Goal: Task Accomplishment & Management: Use online tool/utility

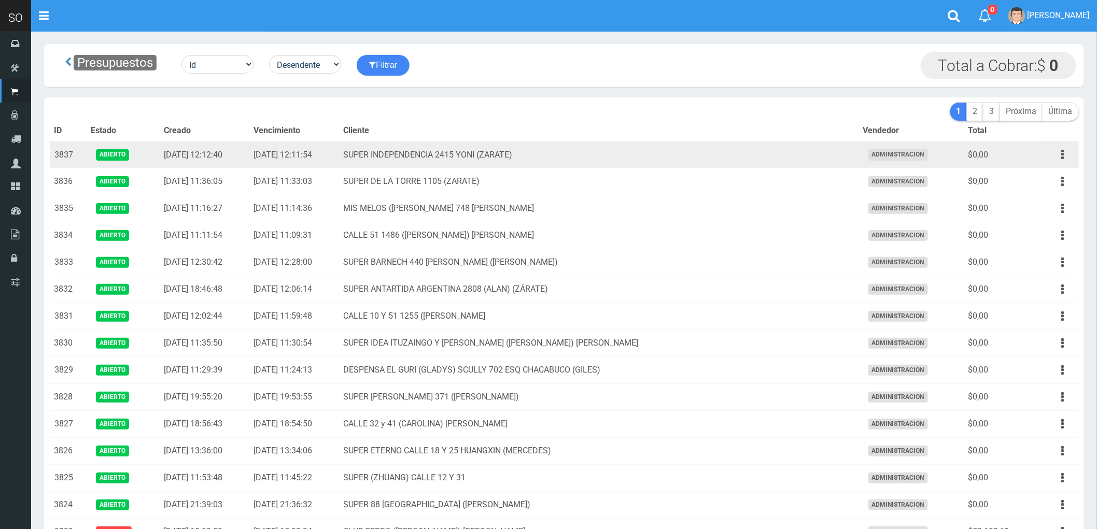
click at [674, 154] on td "SUPER INDEPENDENCIA 2415 YONI (ZARATE)" at bounding box center [598, 154] width 519 height 27
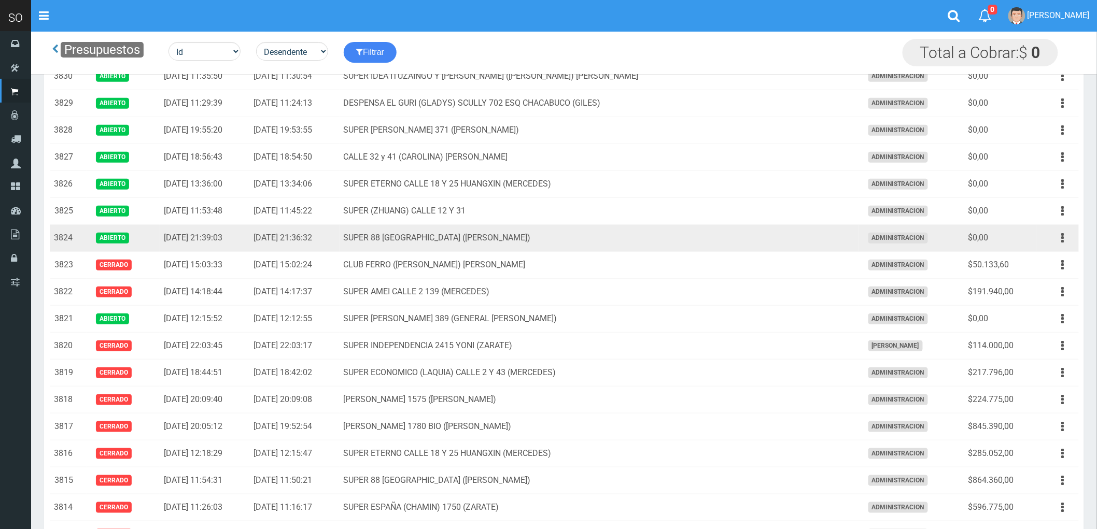
scroll to position [230, 0]
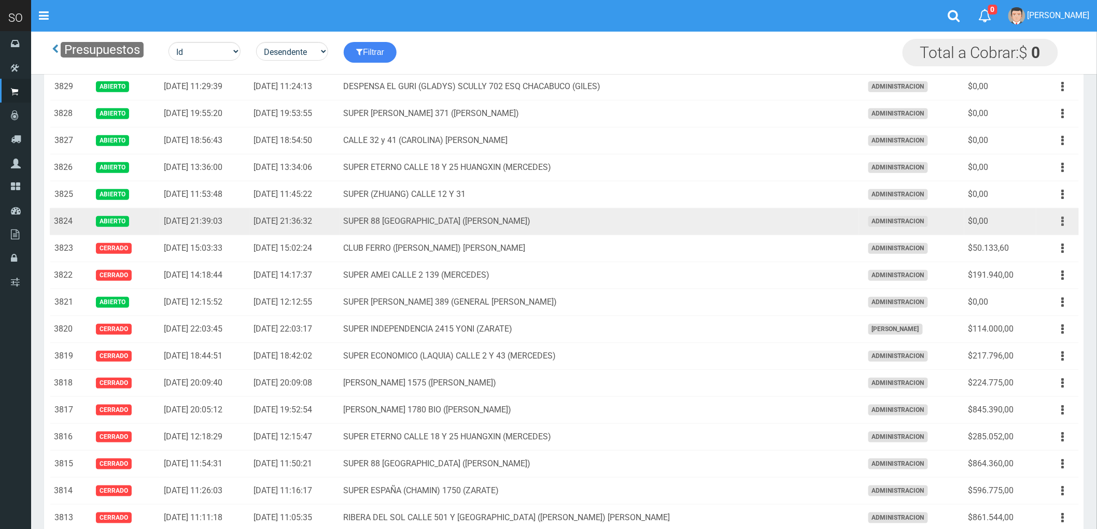
click at [1059, 223] on button "button" at bounding box center [1062, 222] width 23 height 18
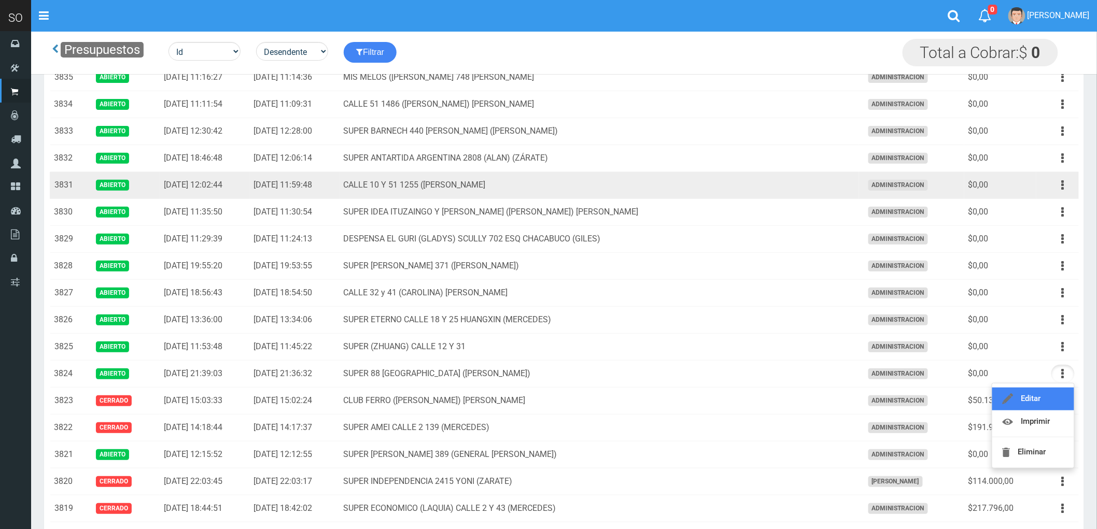
scroll to position [58, 0]
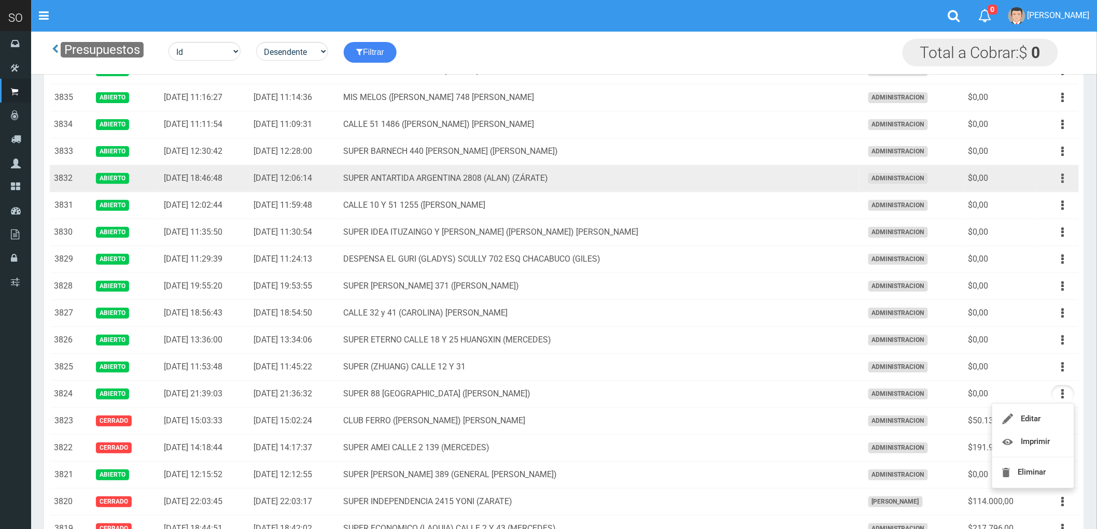
click at [1063, 178] on icon "button" at bounding box center [1063, 178] width 3 height 18
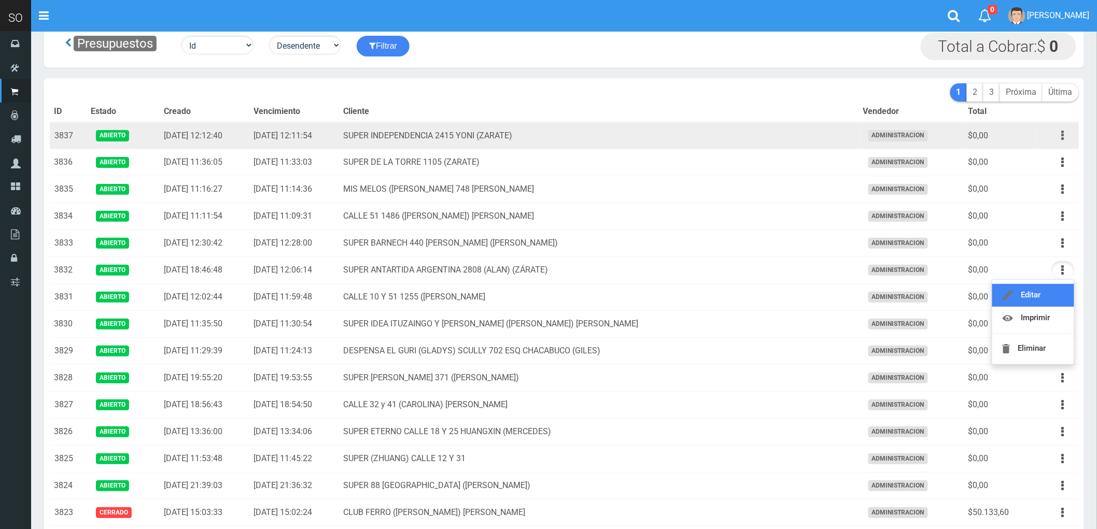
scroll to position [0, 0]
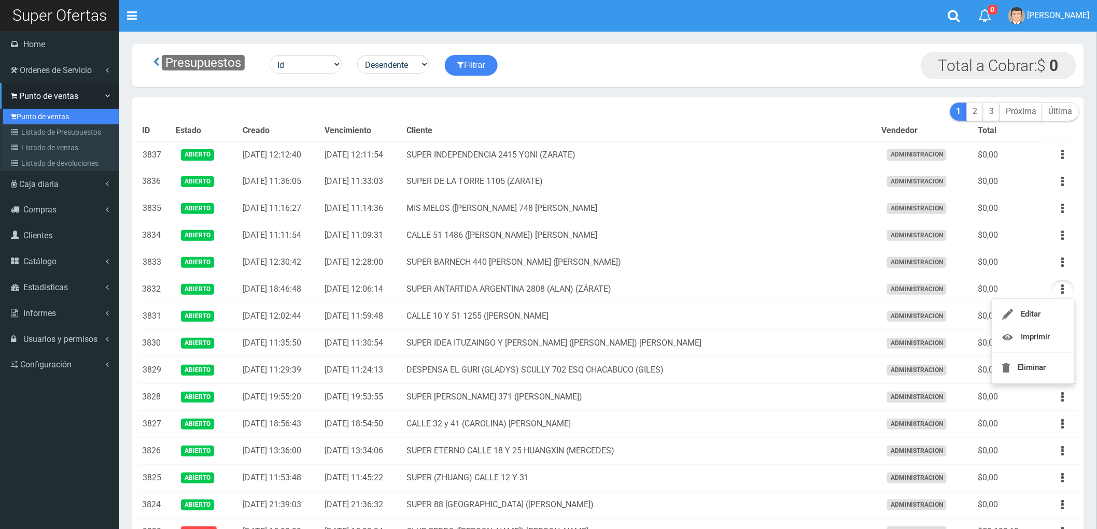
click at [41, 111] on link "Punto de ventas" at bounding box center [61, 117] width 116 height 16
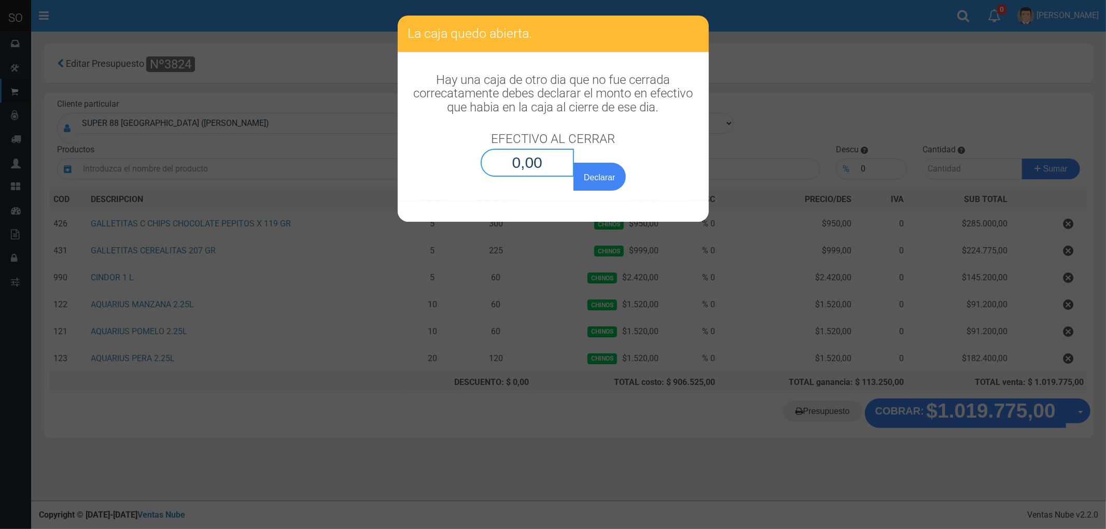
click at [523, 161] on input "0,00" at bounding box center [527, 163] width 94 height 28
type input "0,01"
click at [573, 163] on button "Declarar" at bounding box center [599, 177] width 52 height 28
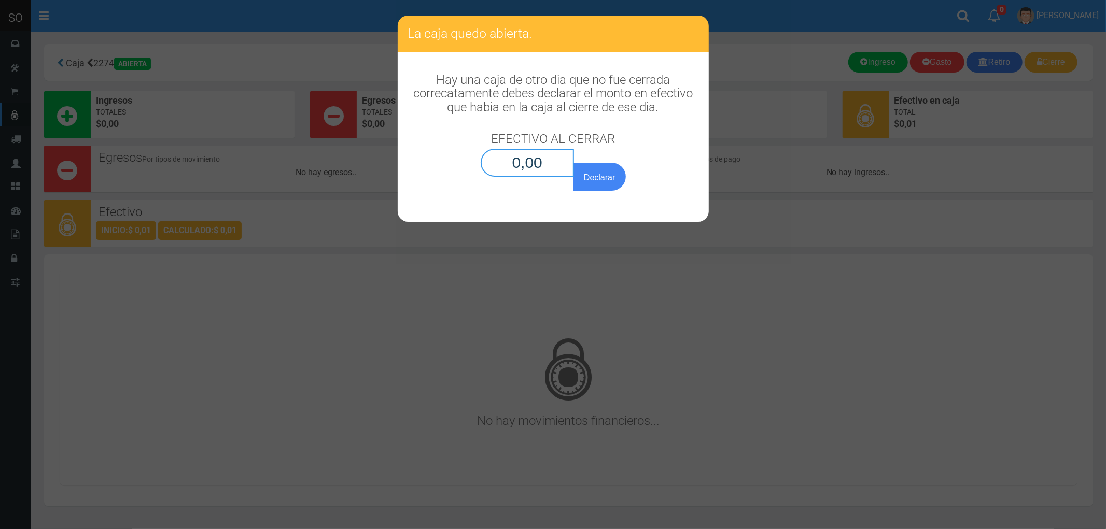
click at [530, 163] on input "0,00" at bounding box center [527, 163] width 94 height 28
type input "0,01"
click at [606, 179] on button "Declarar" at bounding box center [599, 177] width 52 height 28
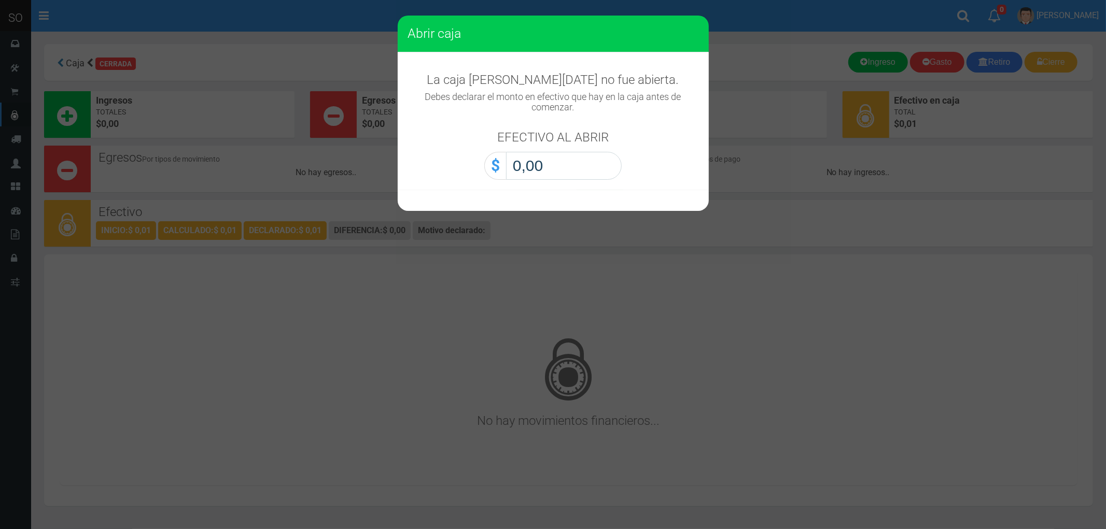
click at [587, 167] on input "0,00" at bounding box center [564, 166] width 116 height 28
type input "0,01"
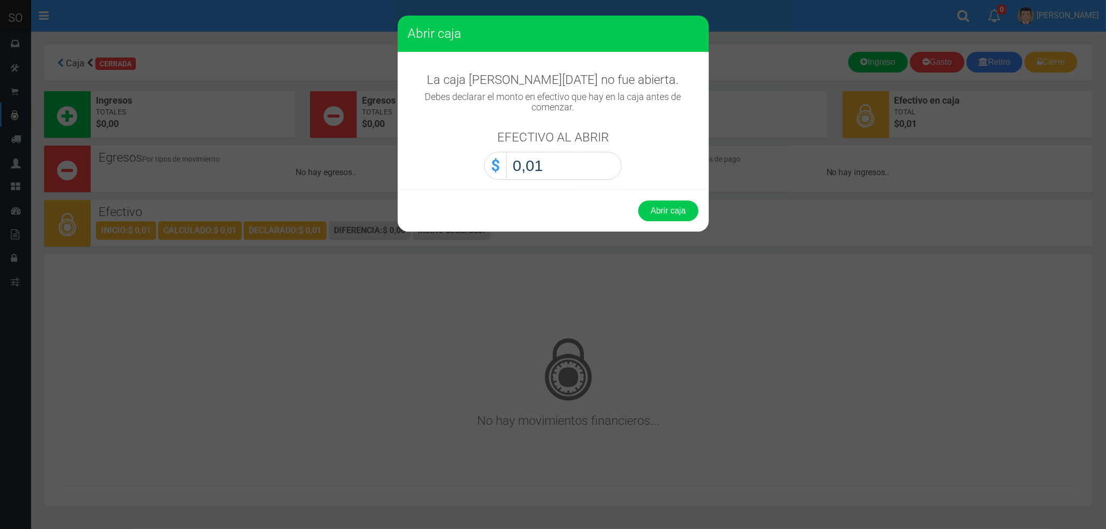
click at [638, 201] on button "Abrir caja" at bounding box center [668, 211] width 60 height 21
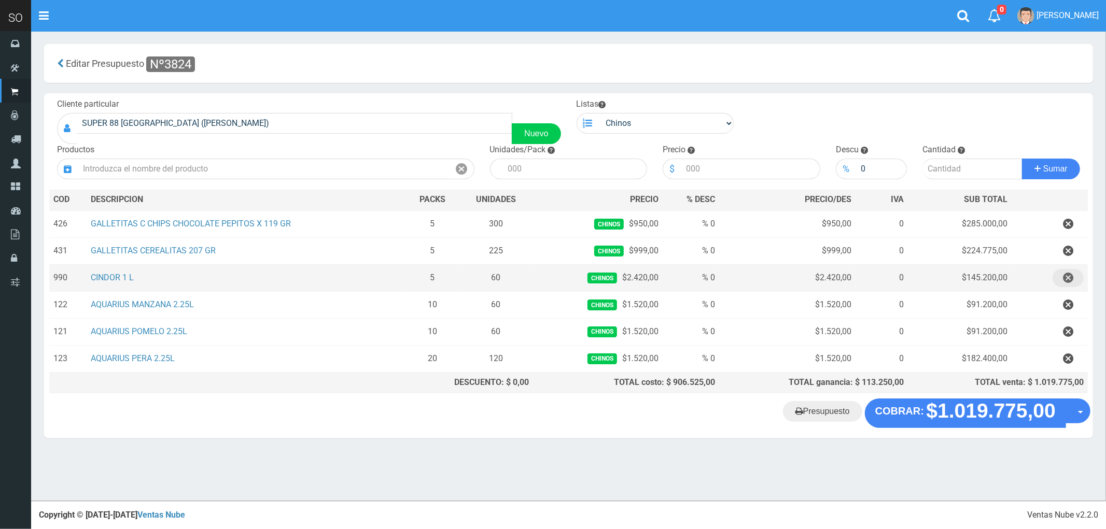
click at [1065, 278] on icon "button" at bounding box center [1068, 278] width 10 height 18
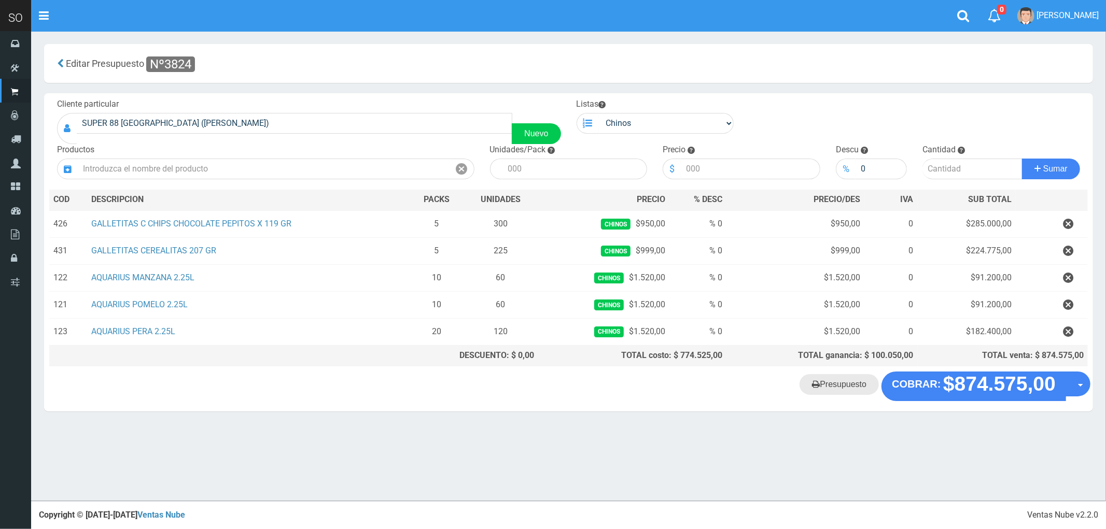
click at [841, 384] on link "Presupuesto" at bounding box center [838, 384] width 79 height 21
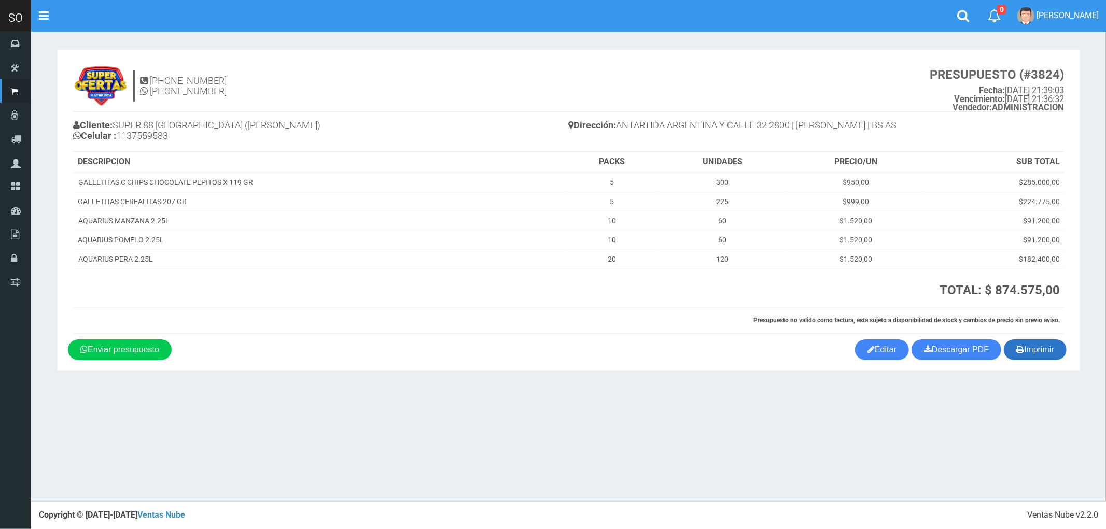
click at [1050, 348] on button "Imprimir" at bounding box center [1034, 349] width 63 height 21
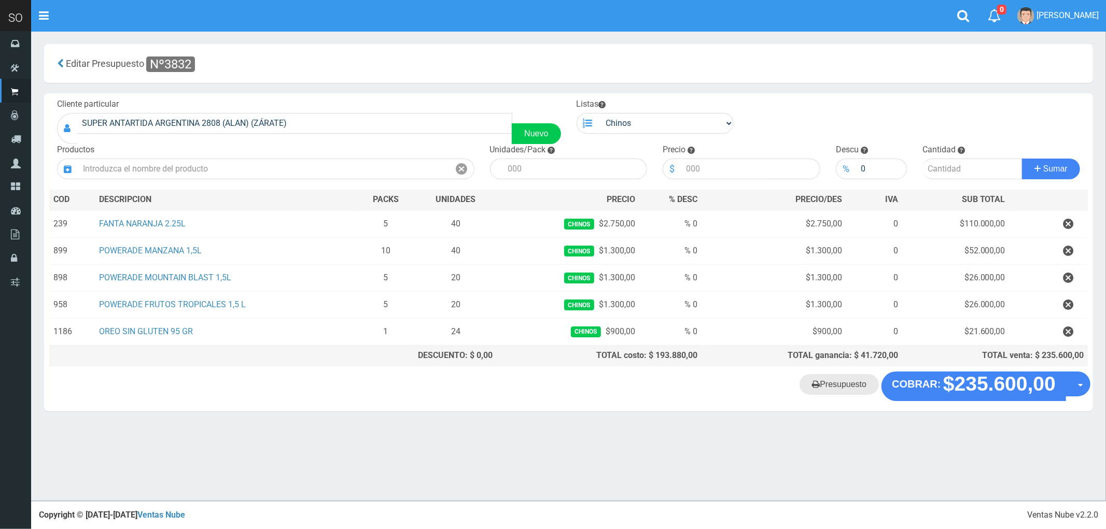
click at [836, 390] on link "Presupuesto" at bounding box center [838, 384] width 79 height 21
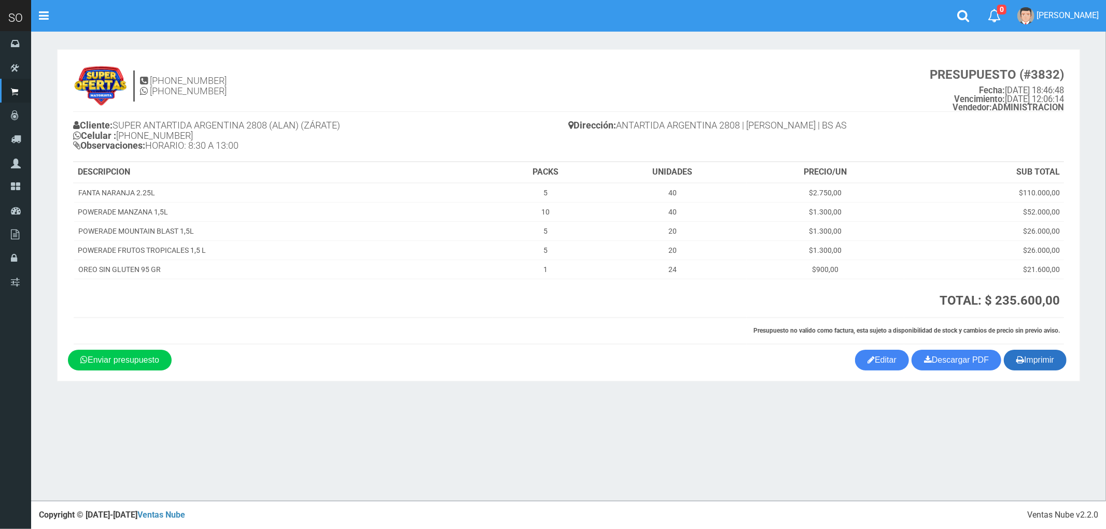
click at [1029, 362] on button "Imprimir" at bounding box center [1034, 360] width 63 height 21
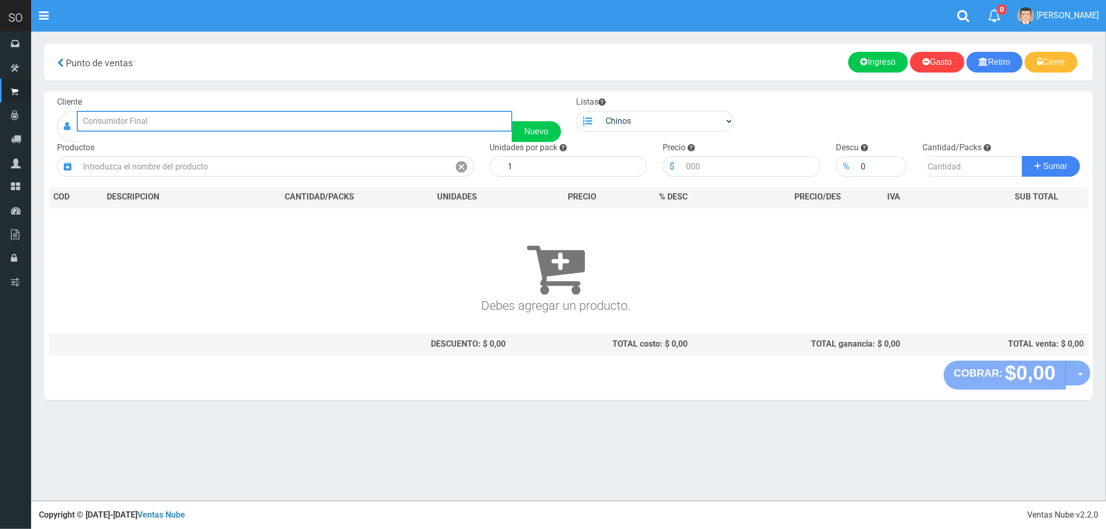
click at [131, 123] on input "text" at bounding box center [294, 121] width 435 height 21
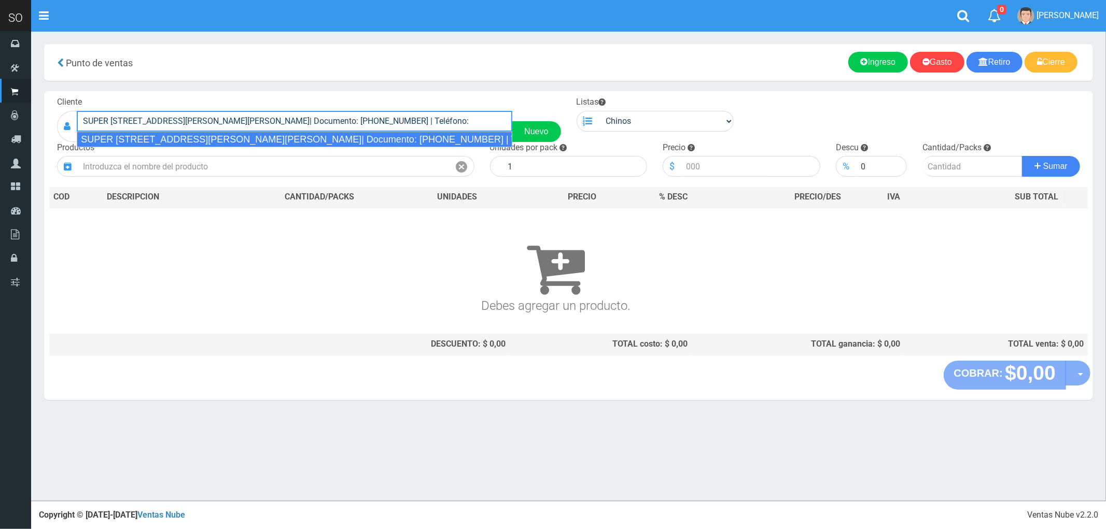
type input "SUPER [STREET_ADDRESS][PERSON_NAME][PERSON_NAME]| Documento: [PHONE_NUMBER] | T…"
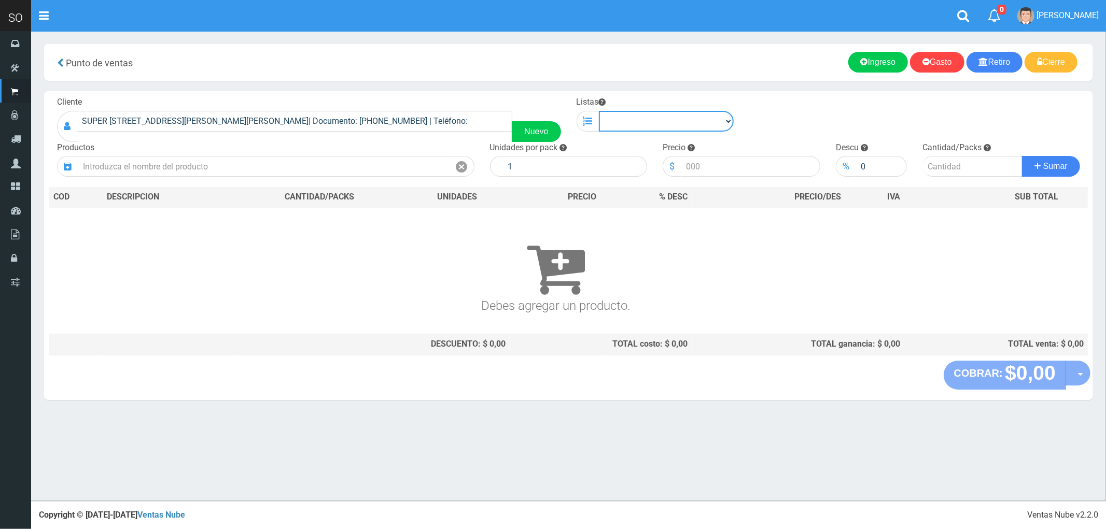
click at [683, 123] on select "Chinos . ." at bounding box center [666, 121] width 135 height 21
select select "1"
click at [599, 111] on select "Chinos . ." at bounding box center [666, 121] width 135 height 21
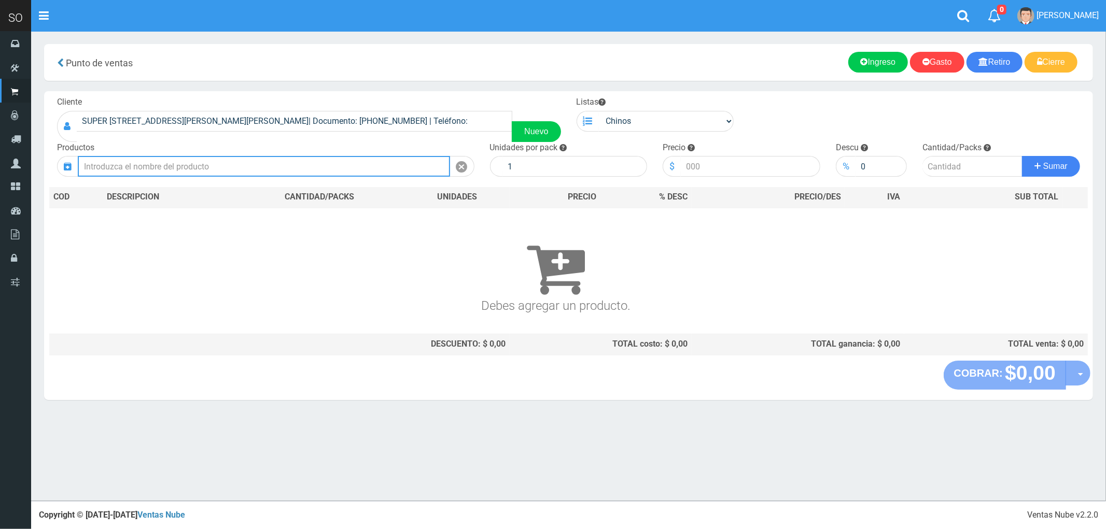
click at [366, 162] on input "text" at bounding box center [264, 166] width 372 height 21
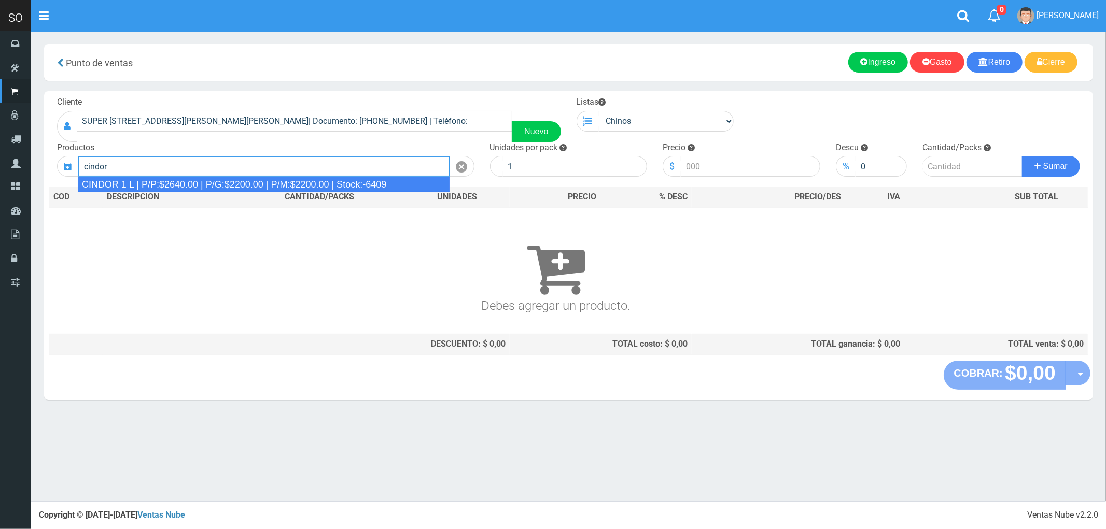
click at [350, 180] on div "CINDOR 1 L | P/P:$2640.00 | P/G:$2200.00 | P/M:$2200.00 | Stock:-6409" at bounding box center [264, 185] width 372 height 16
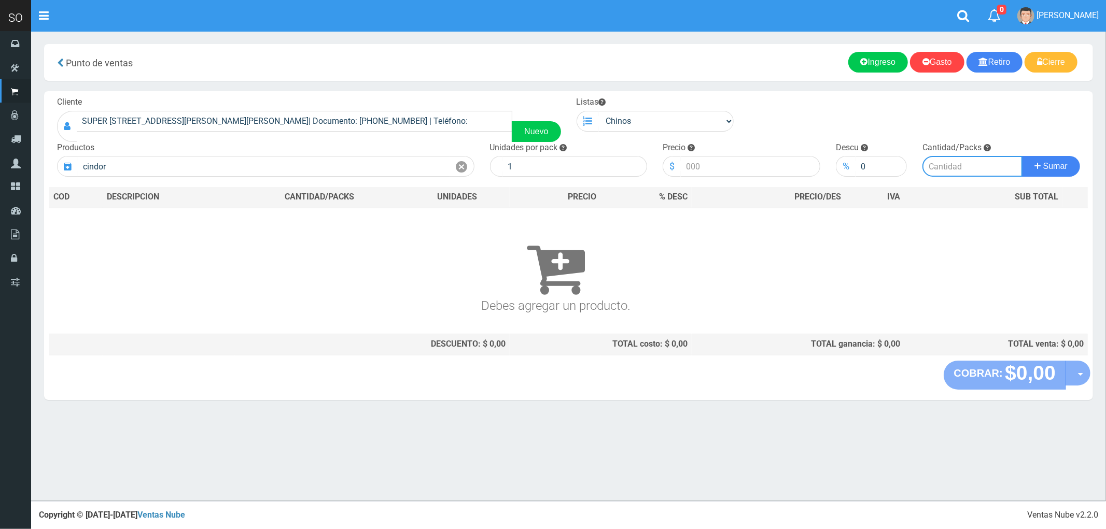
type input "CINDOR 1 L | P/P:$2640.00 | P/G:$2200.00 | P/M:$2200.00 | Stock:-6409"
type input "12"
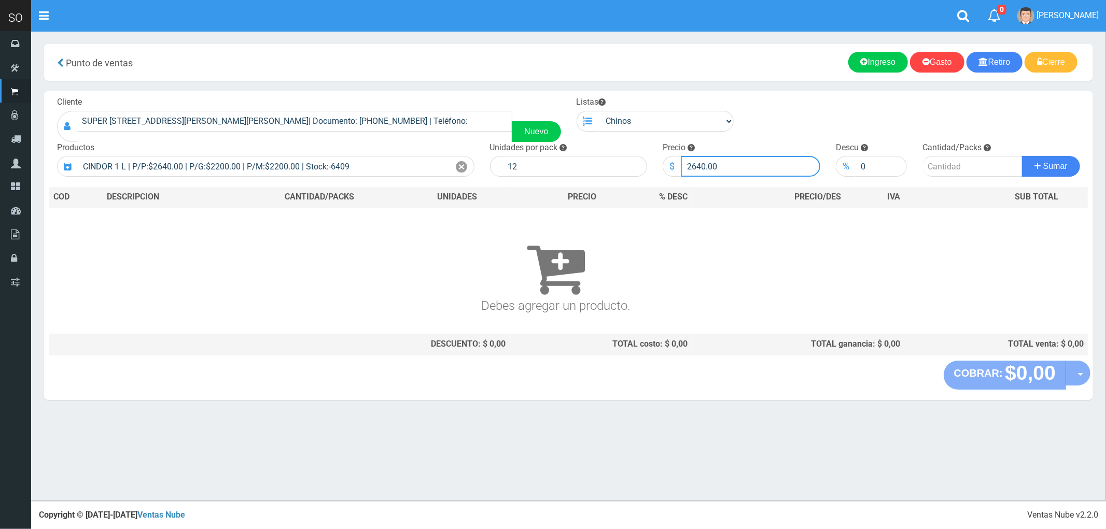
drag, startPoint x: 737, startPoint y: 164, endPoint x: 674, endPoint y: 168, distance: 62.9
click at [674, 168] on div "$ 2640.00" at bounding box center [741, 166] width 158 height 21
type input "2420"
click at [964, 173] on input "number" at bounding box center [972, 166] width 100 height 21
type input "5"
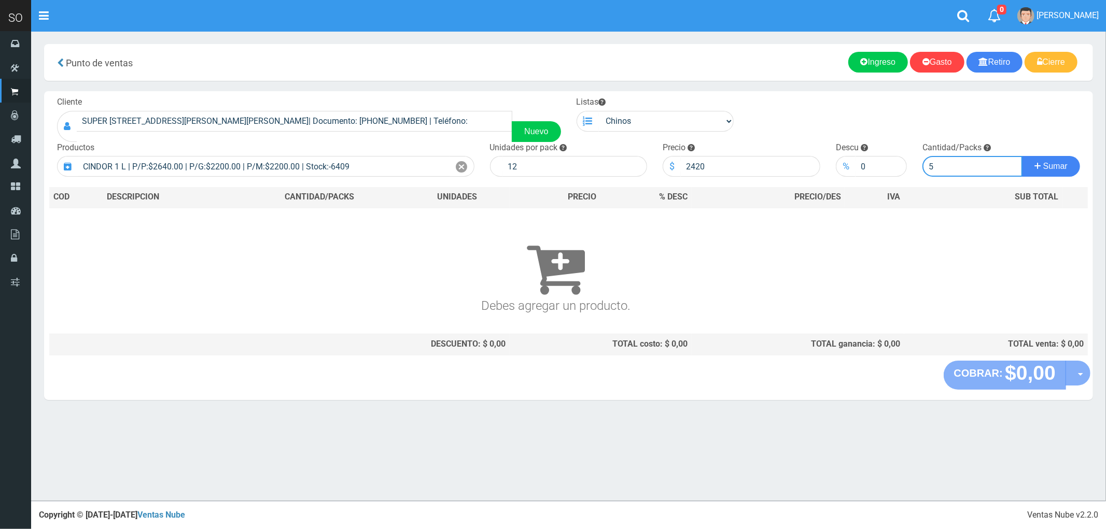
click at [1022, 156] on button "Sumar" at bounding box center [1051, 166] width 58 height 21
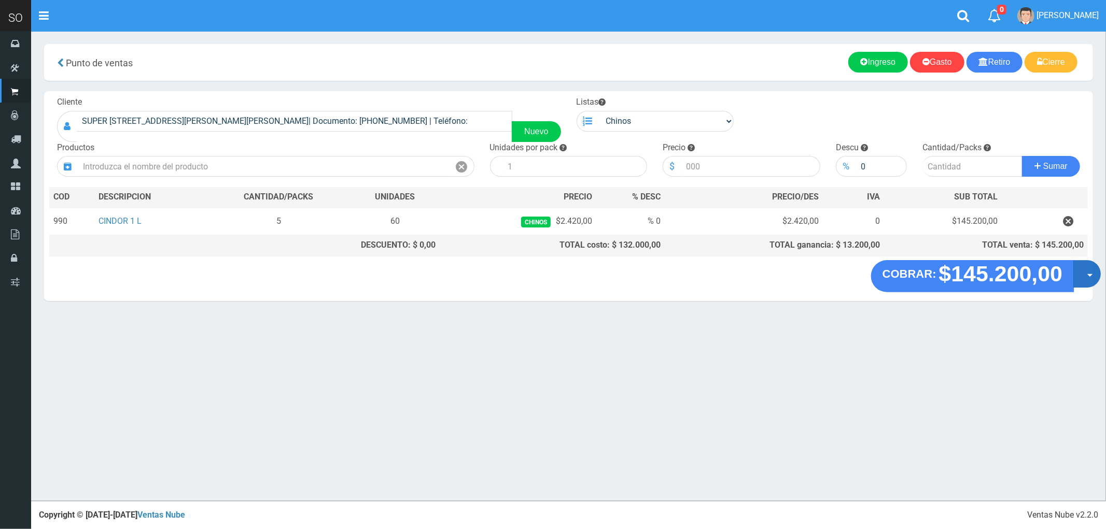
click at [1087, 277] on span "button" at bounding box center [1090, 275] width 6 height 3
click at [1045, 302] on link "Crear presupuesto" at bounding box center [1053, 301] width 93 height 24
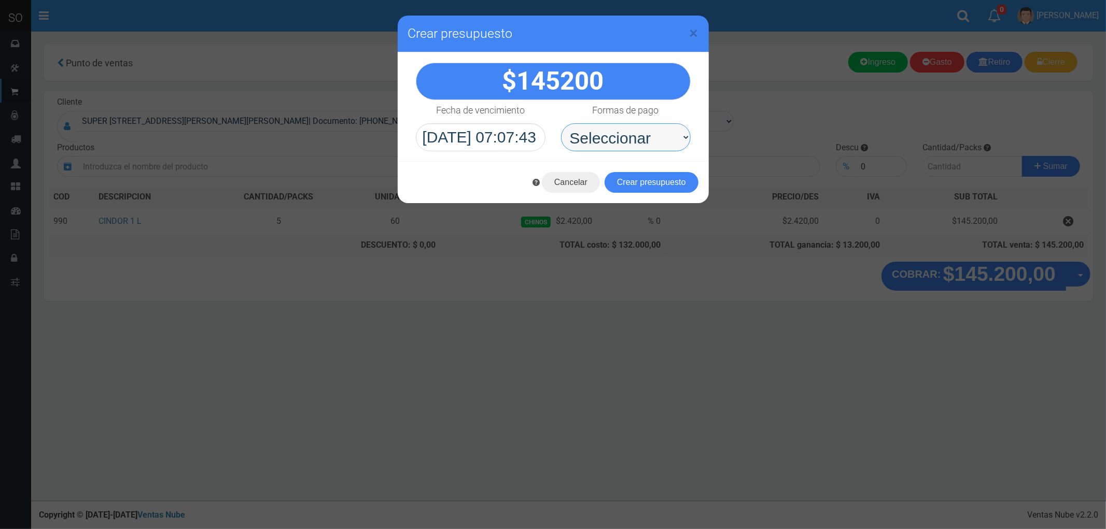
click at [603, 135] on select "Seleccionar Efectivo Tarjeta de Crédito Depósito Débito" at bounding box center [626, 137] width 130 height 28
select select "Efectivo"
click at [561, 123] on select "Seleccionar Efectivo Tarjeta de Crédito Depósito Débito" at bounding box center [626, 137] width 130 height 28
click at [661, 180] on button "Crear presupuesto" at bounding box center [651, 182] width 94 height 21
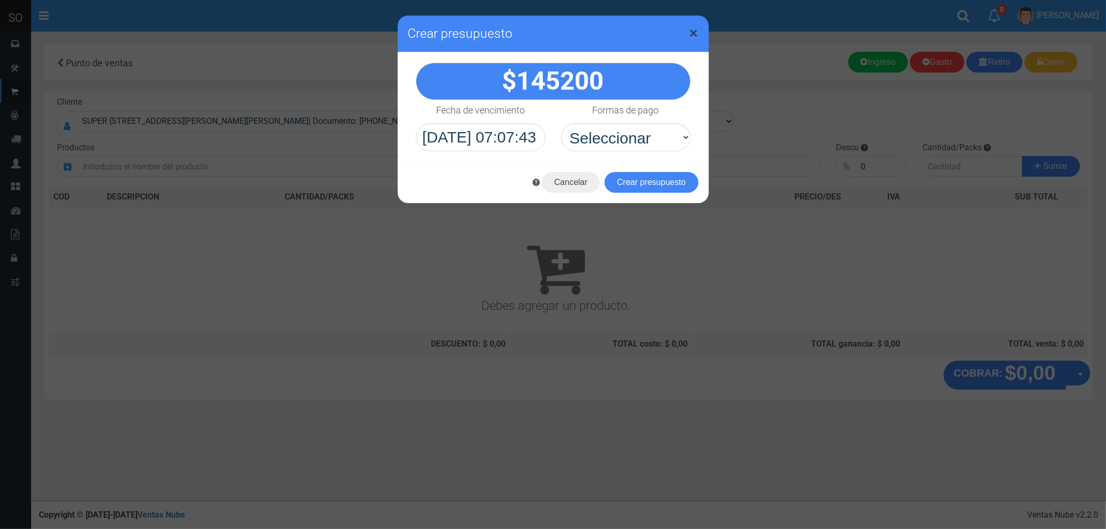
click at [694, 31] on span "×" at bounding box center [693, 33] width 9 height 20
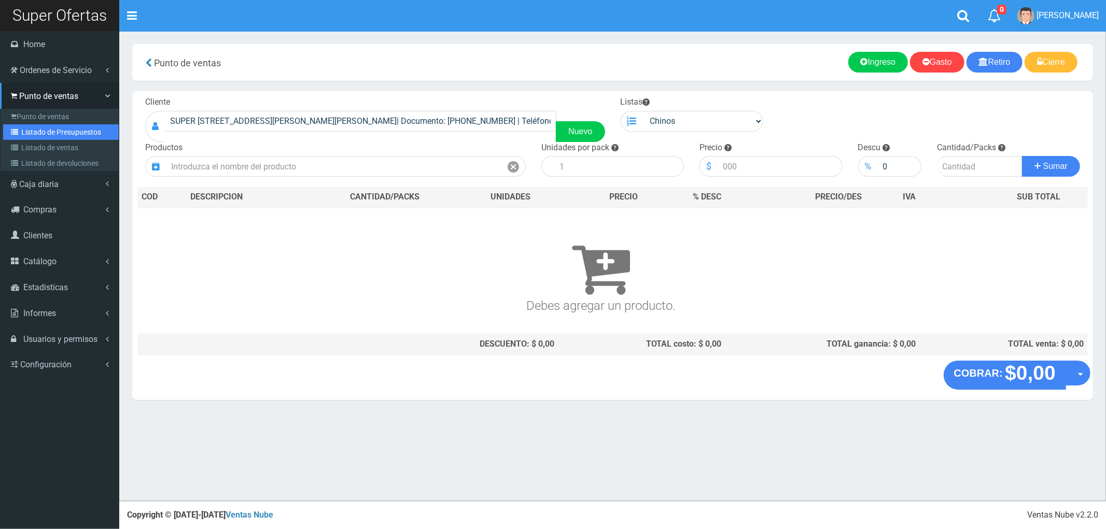
click at [47, 131] on link "Listado de Presupuestos" at bounding box center [61, 132] width 116 height 16
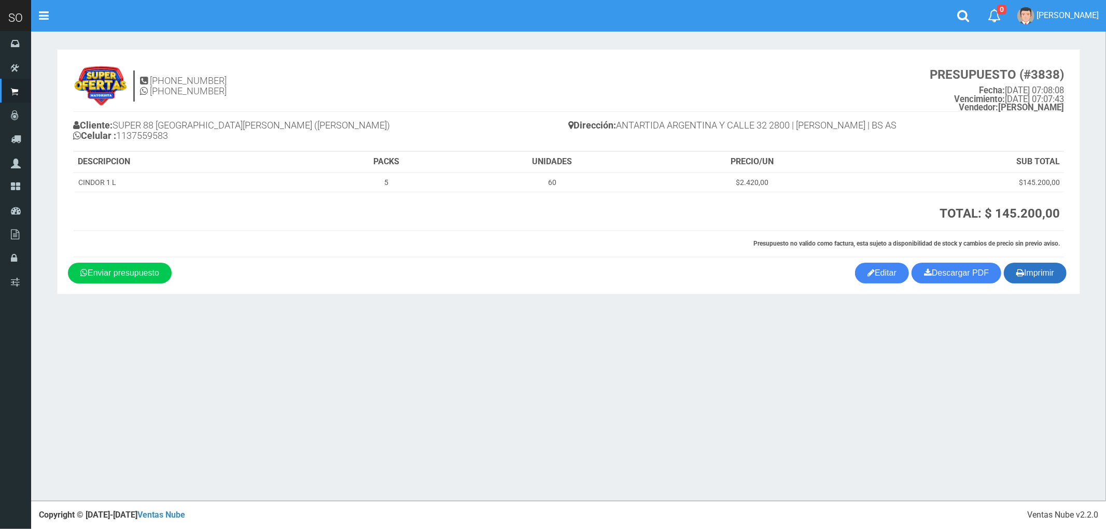
click at [1035, 274] on button "Imprimir" at bounding box center [1034, 273] width 63 height 21
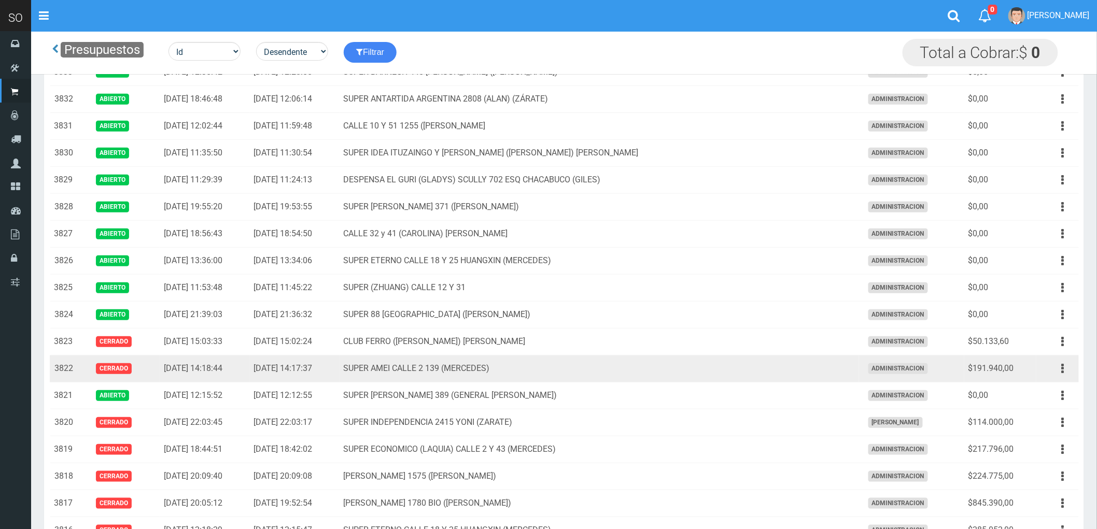
scroll to position [230, 0]
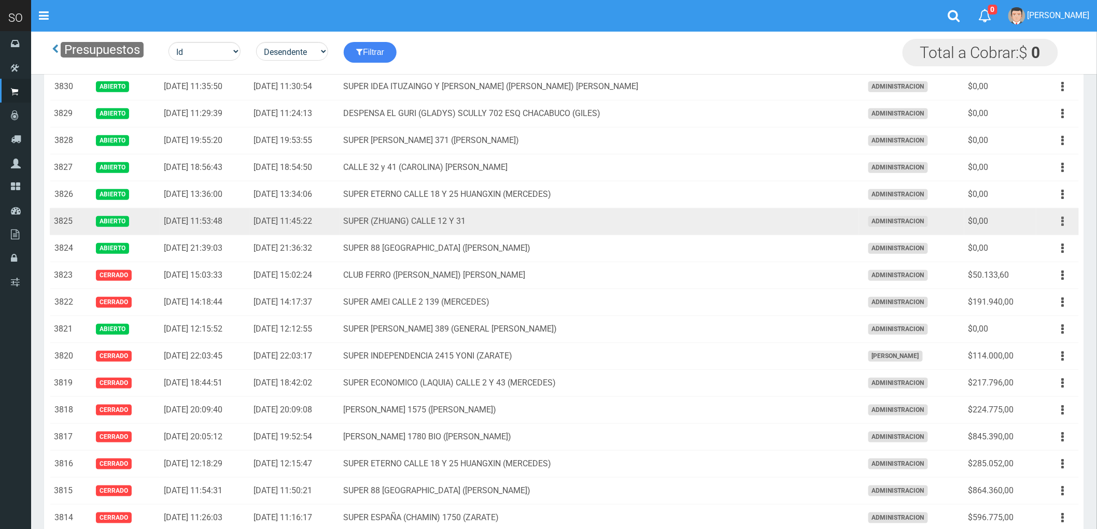
click at [1062, 221] on icon "button" at bounding box center [1063, 222] width 3 height 18
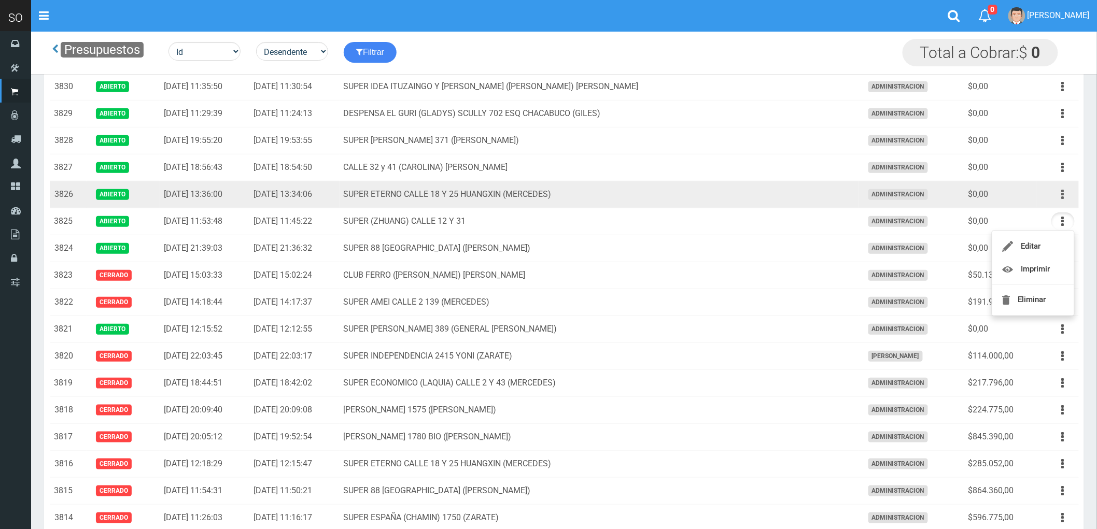
click at [1062, 195] on icon "button" at bounding box center [1063, 195] width 3 height 18
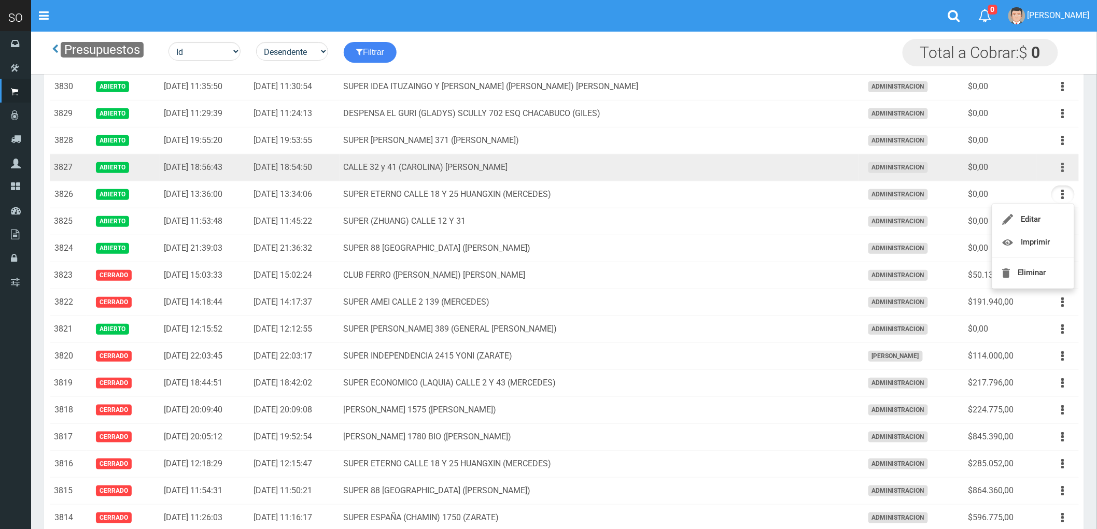
click at [1064, 169] on icon "button" at bounding box center [1063, 168] width 3 height 18
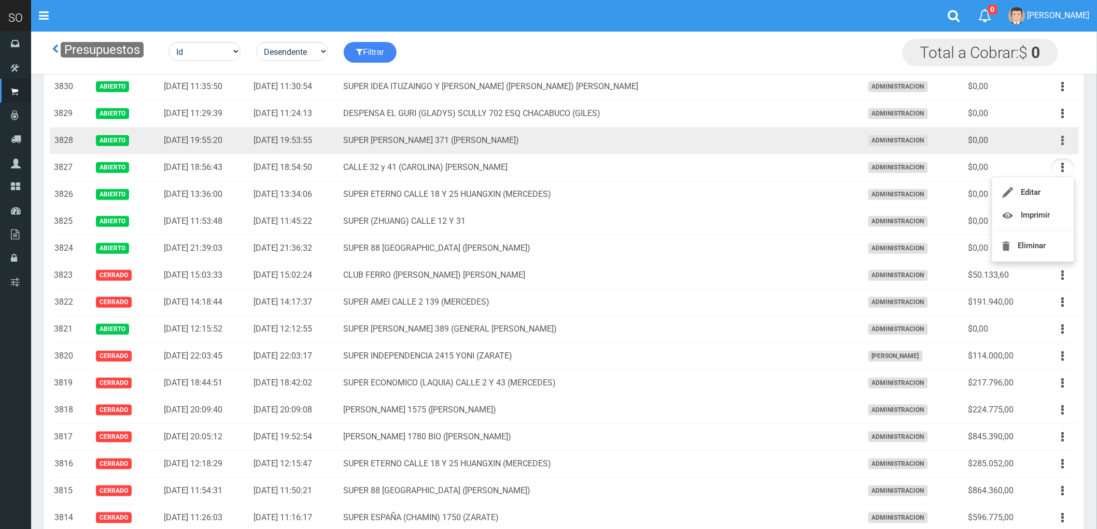
click at [1062, 144] on icon "button" at bounding box center [1063, 141] width 3 height 18
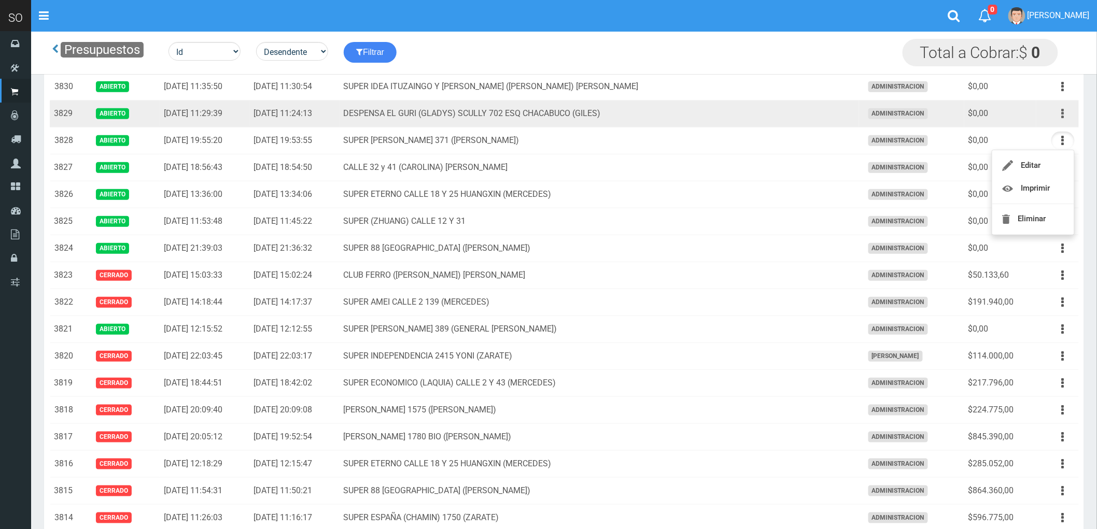
click at [1060, 115] on button "button" at bounding box center [1062, 114] width 23 height 18
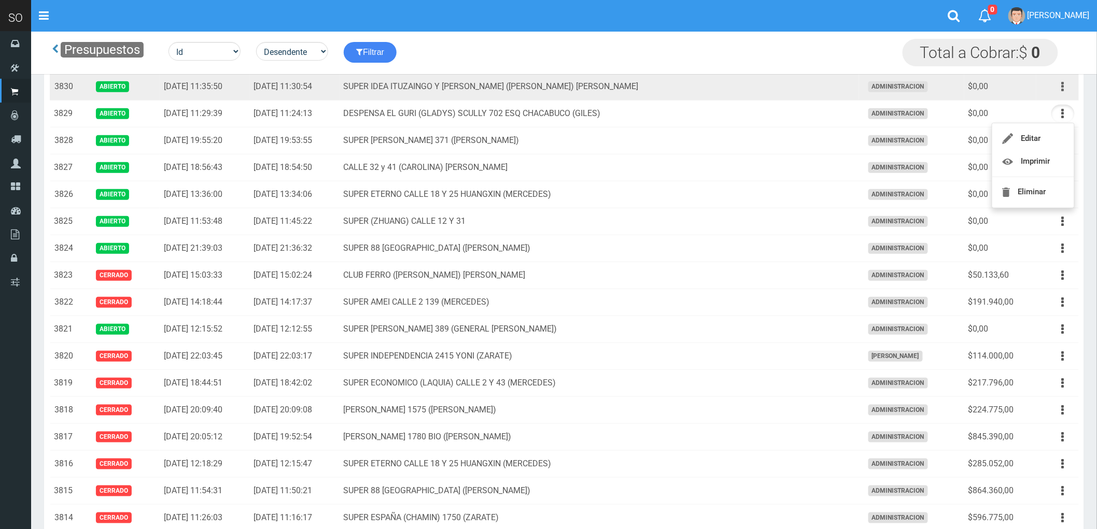
click at [1058, 86] on button "button" at bounding box center [1062, 87] width 23 height 18
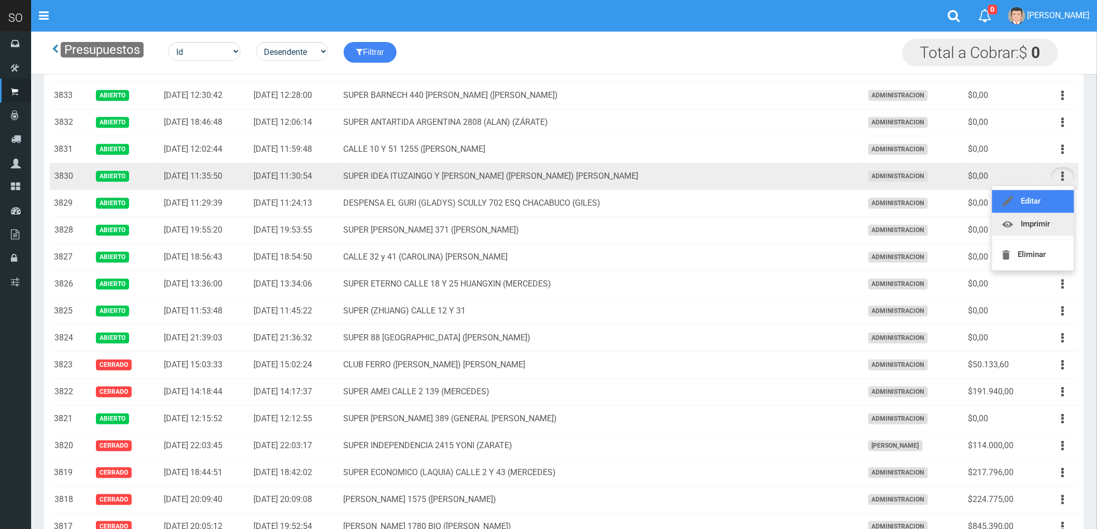
scroll to position [115, 0]
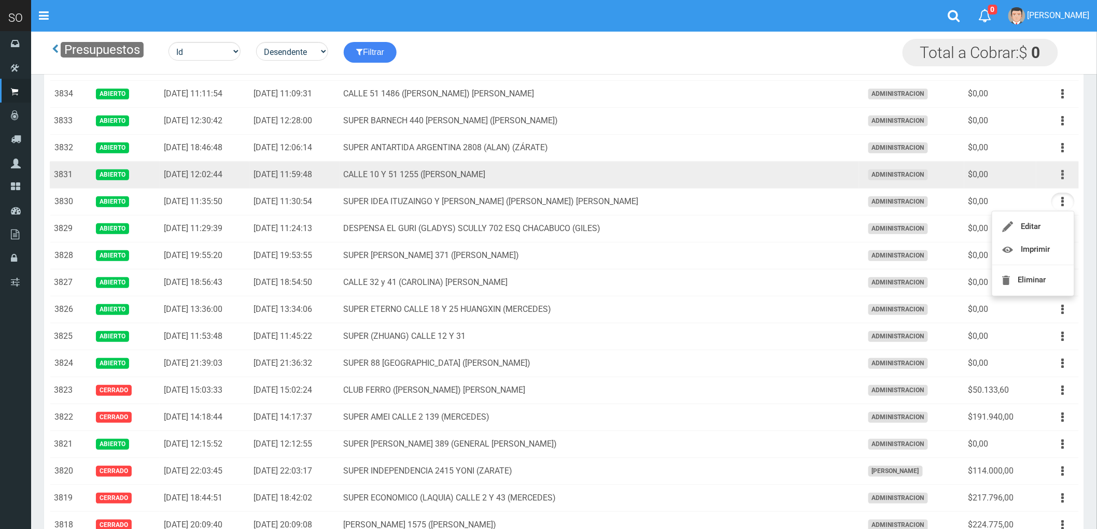
click at [1063, 173] on icon "button" at bounding box center [1063, 175] width 3 height 18
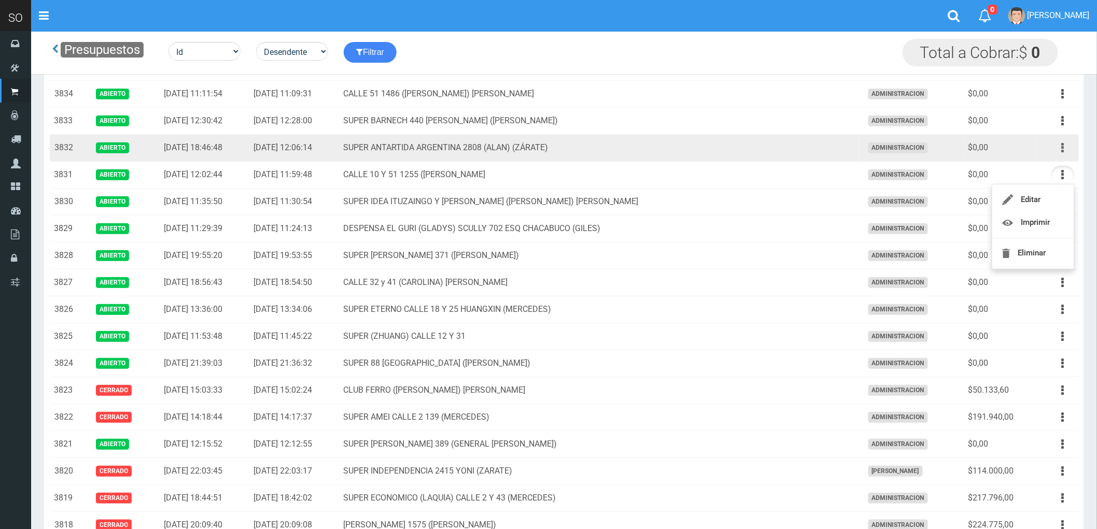
click at [1060, 149] on button "button" at bounding box center [1062, 148] width 23 height 18
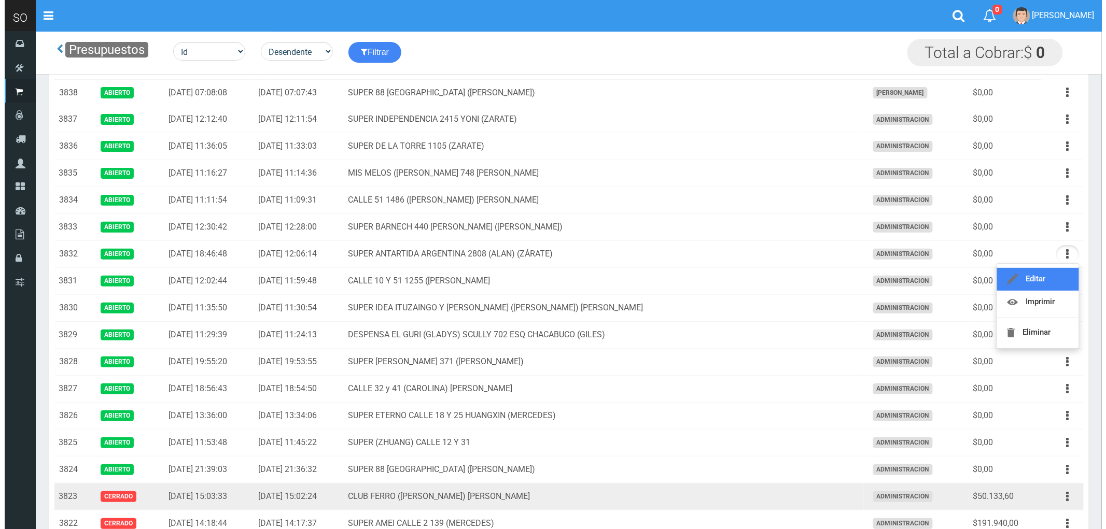
scroll to position [0, 0]
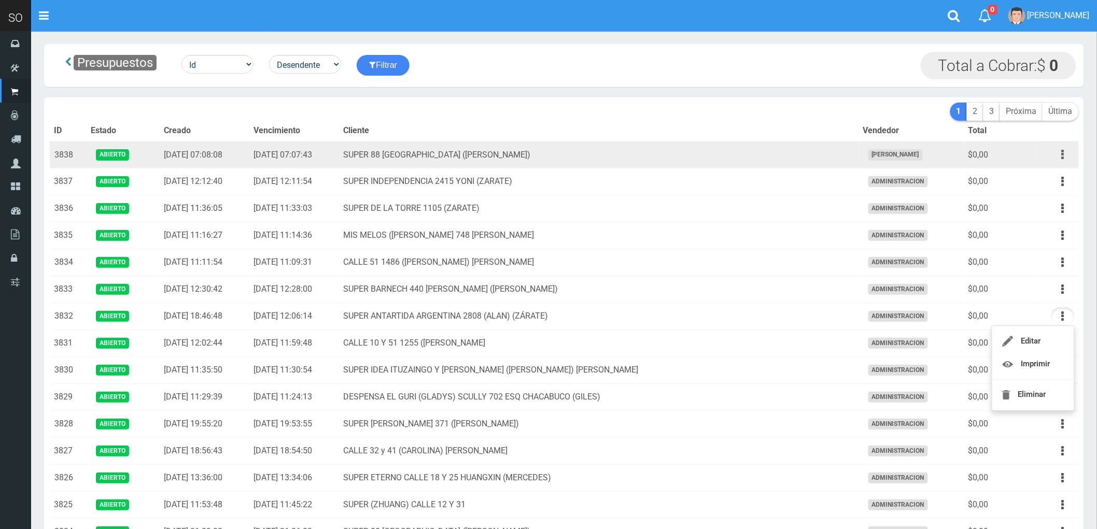
click at [1058, 154] on button "button" at bounding box center [1062, 155] width 23 height 18
click at [1034, 237] on link "Eliminar" at bounding box center [1033, 233] width 82 height 23
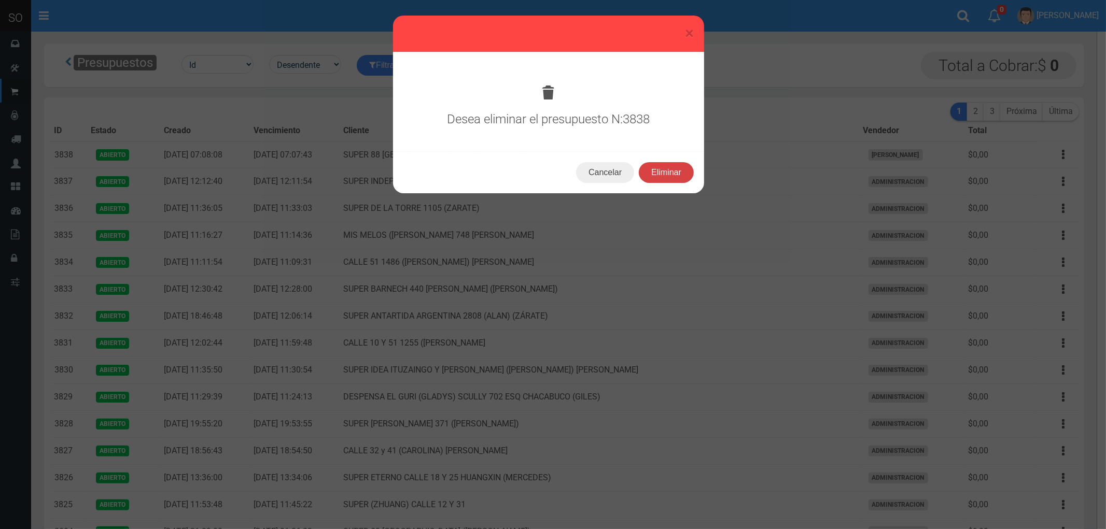
click at [675, 175] on button "Eliminar" at bounding box center [666, 172] width 55 height 21
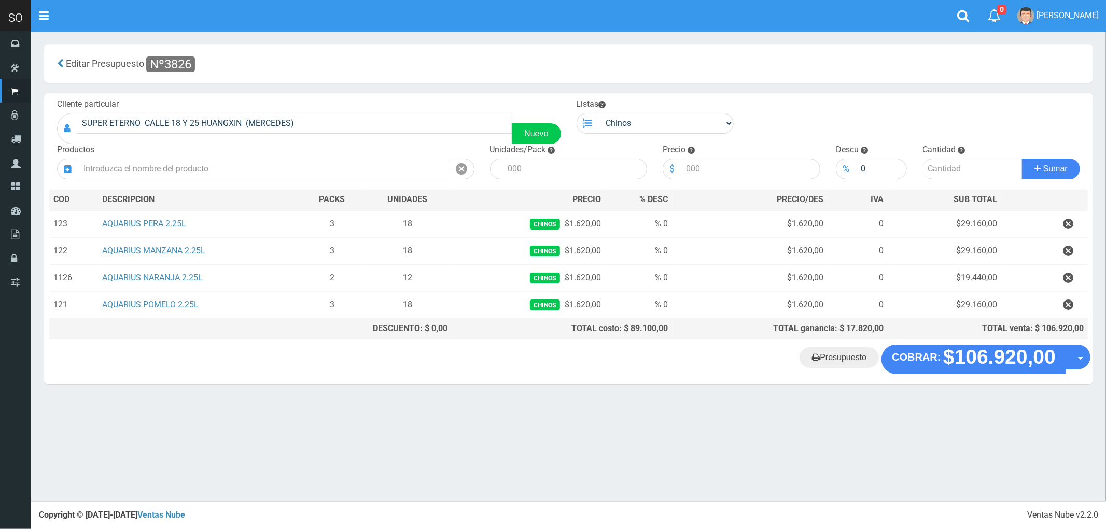
click at [185, 170] on input "text" at bounding box center [264, 169] width 372 height 21
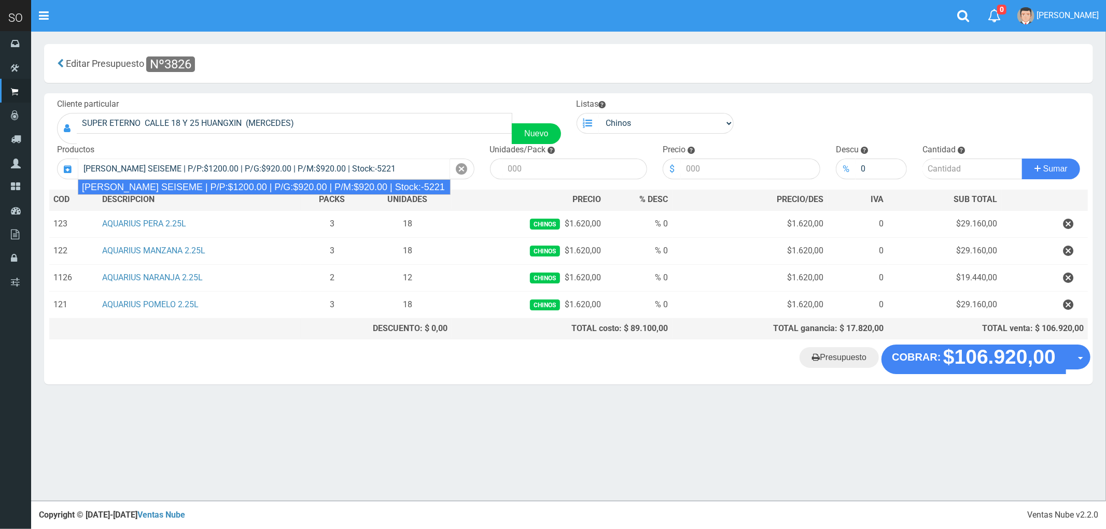
type input "[PERSON_NAME] SEISEME | P/P:$1200.00 | P/G:$920.00 | P/M:$920.00 | Stock:-5221"
type input "50"
type input "1200.00"
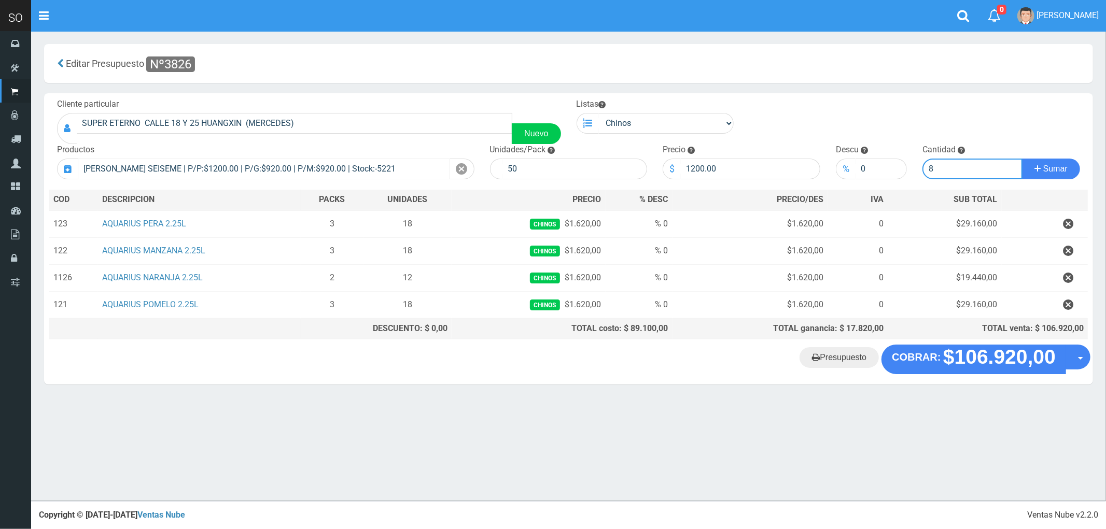
type input "8"
click at [1022, 159] on button "Sumar" at bounding box center [1051, 169] width 58 height 21
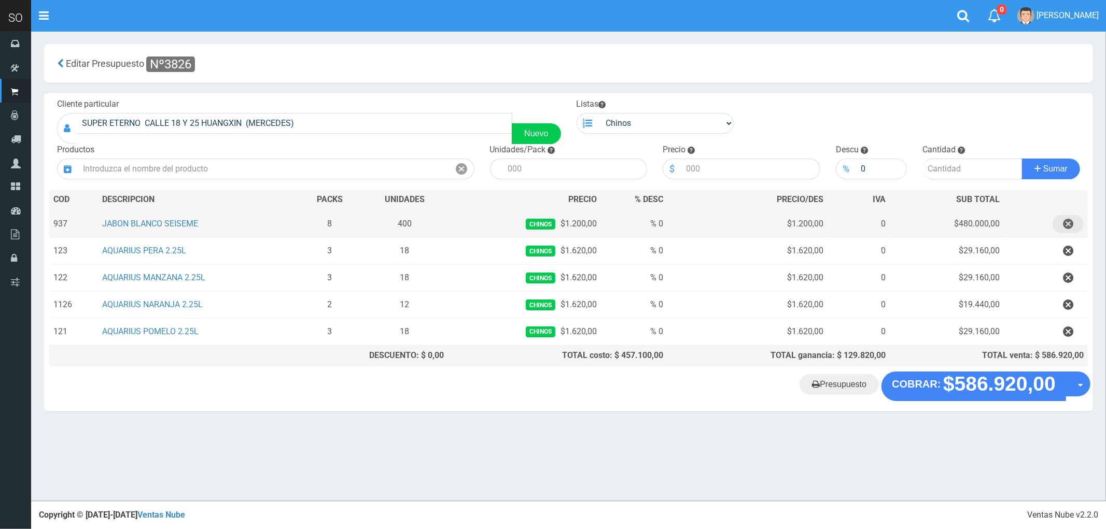
click at [1069, 224] on icon "button" at bounding box center [1068, 224] width 10 height 18
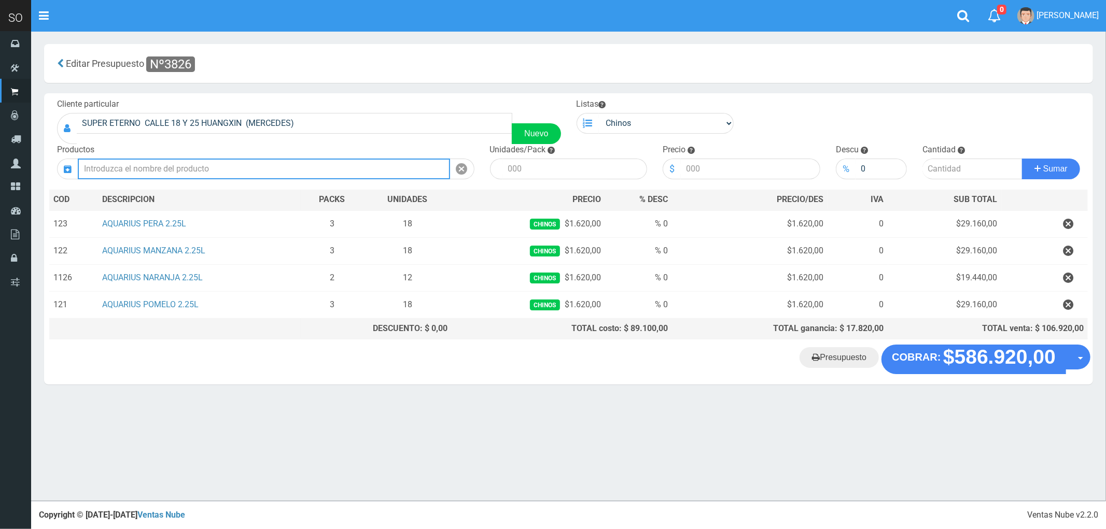
click at [123, 166] on input "text" at bounding box center [264, 169] width 372 height 21
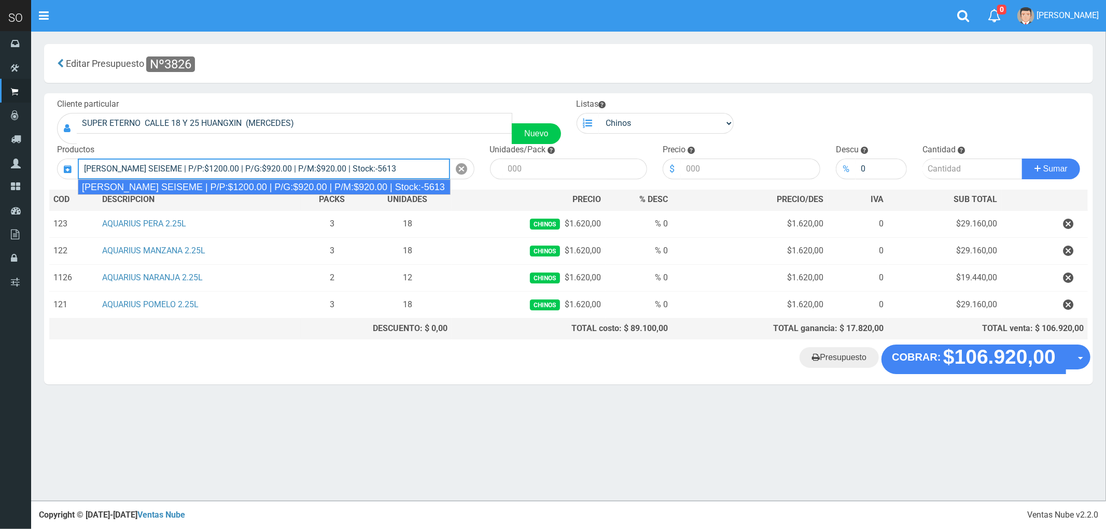
type input "[PERSON_NAME] SEISEME | P/P:$1200.00 | P/G:$920.00 | P/M:$920.00 | Stock:-5613"
type input "50"
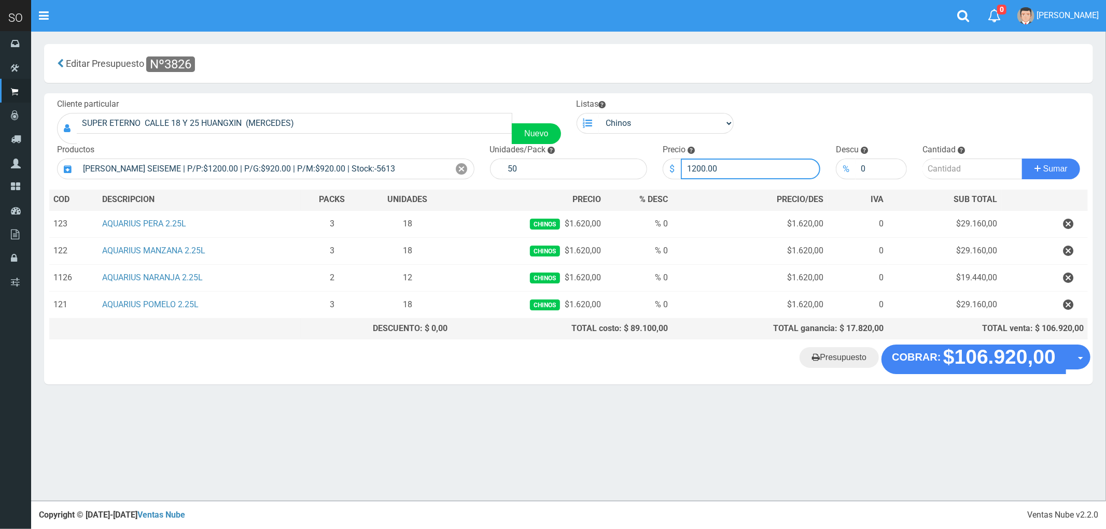
drag, startPoint x: 724, startPoint y: 163, endPoint x: 676, endPoint y: 177, distance: 49.7
click at [676, 177] on div "$ 1200.00" at bounding box center [741, 169] width 158 height 21
type input "1090"
click at [934, 168] on input "number" at bounding box center [972, 169] width 100 height 21
type input "8"
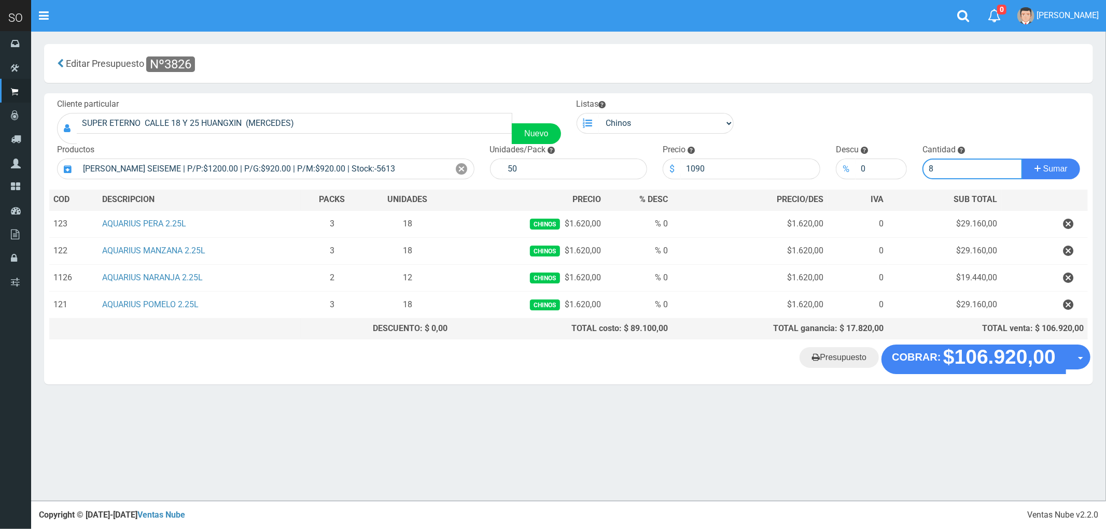
click at [1022, 159] on button "Sumar" at bounding box center [1051, 169] width 58 height 21
